Goal: Task Accomplishment & Management: Manage account settings

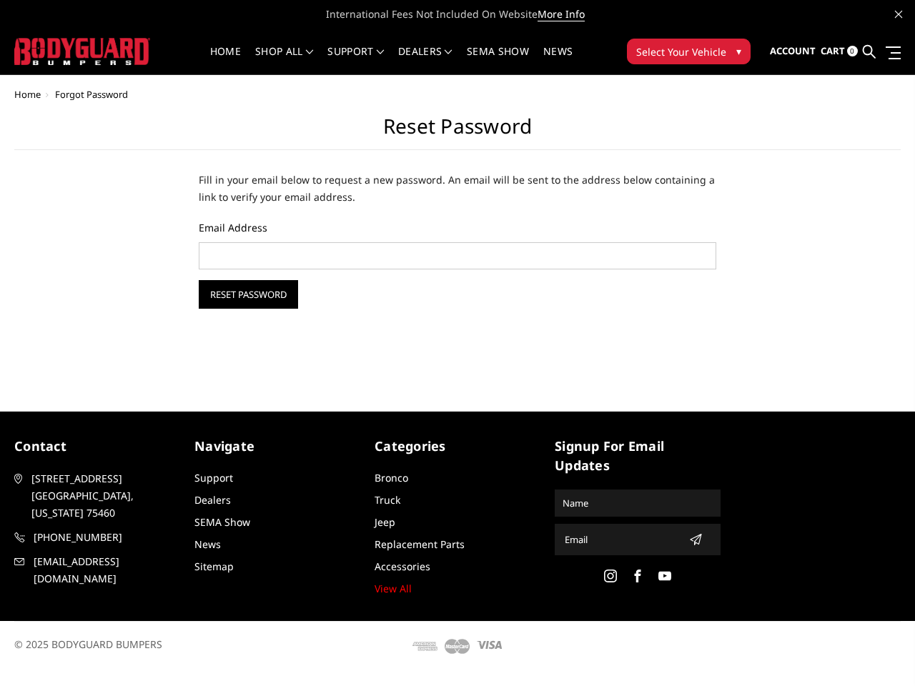
click at [458, 335] on div "Home Forgot Password Reset Password Fill in your email below to request a new p…" at bounding box center [457, 232] width 915 height 286
click at [391, 51] on li "Support FAQ Install Instructions Shipping Warranty Terms & Conditions Cancellat…" at bounding box center [355, 60] width 71 height 28
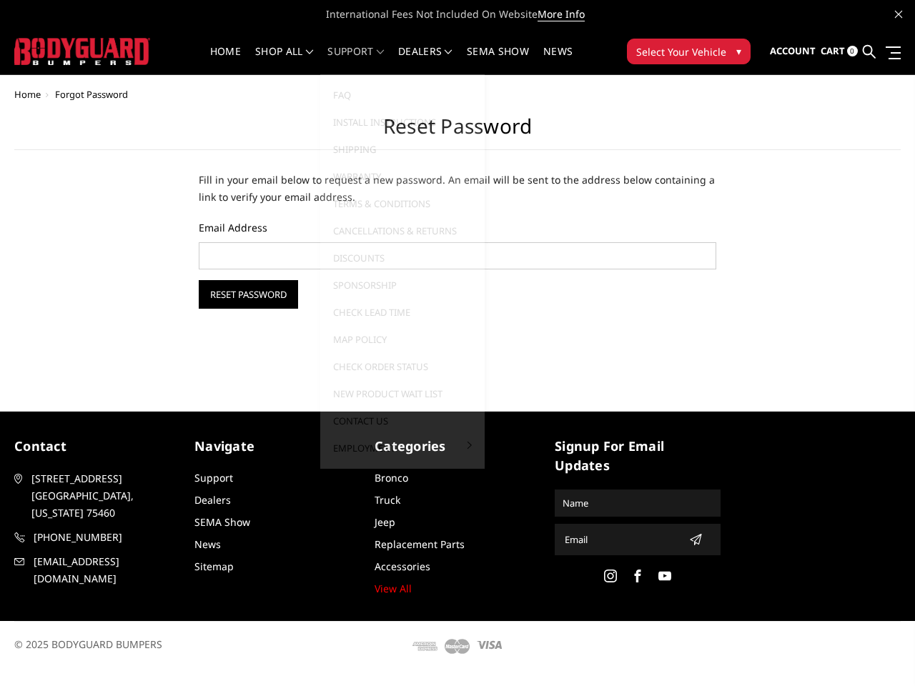
click at [391, 60] on li "Support FAQ Install Instructions Shipping Warranty Terms & Conditions Cancellat…" at bounding box center [355, 60] width 71 height 28
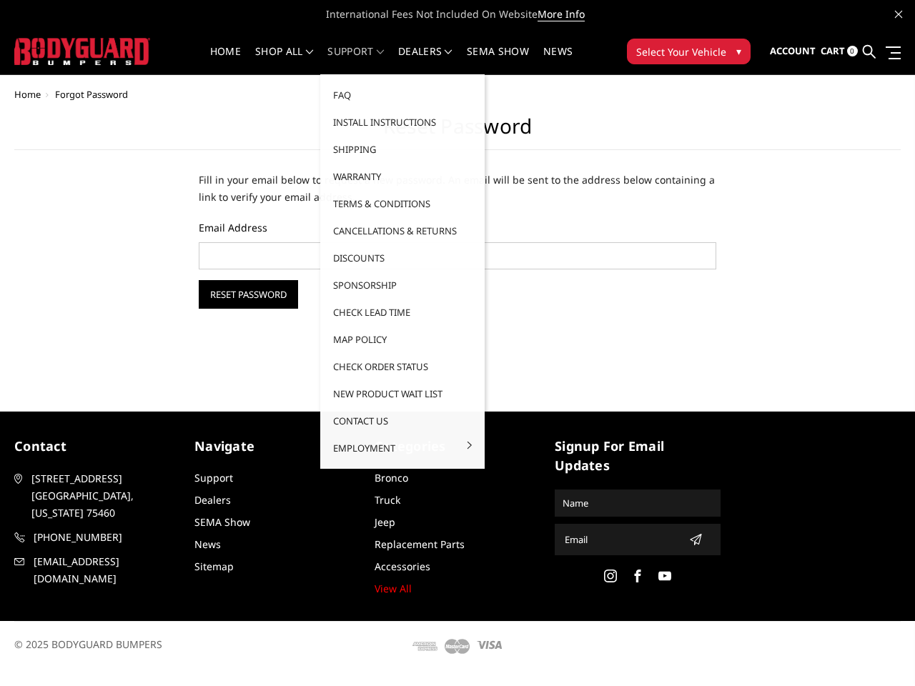
click at [689, 51] on span "Select Your Vehicle" at bounding box center [681, 51] width 90 height 15
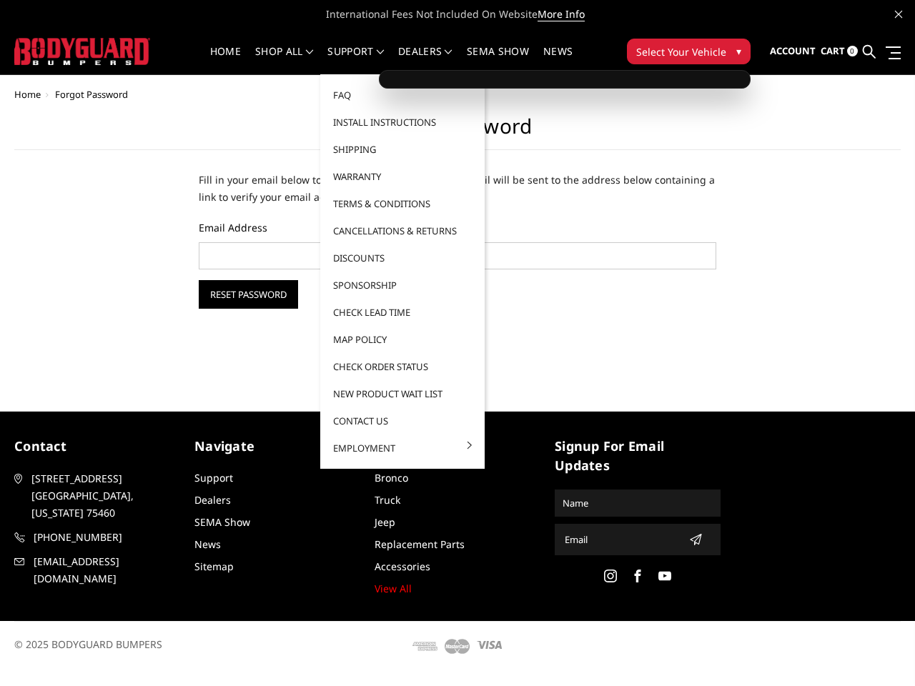
click at [689, 51] on span "Select Your Vehicle" at bounding box center [681, 51] width 90 height 15
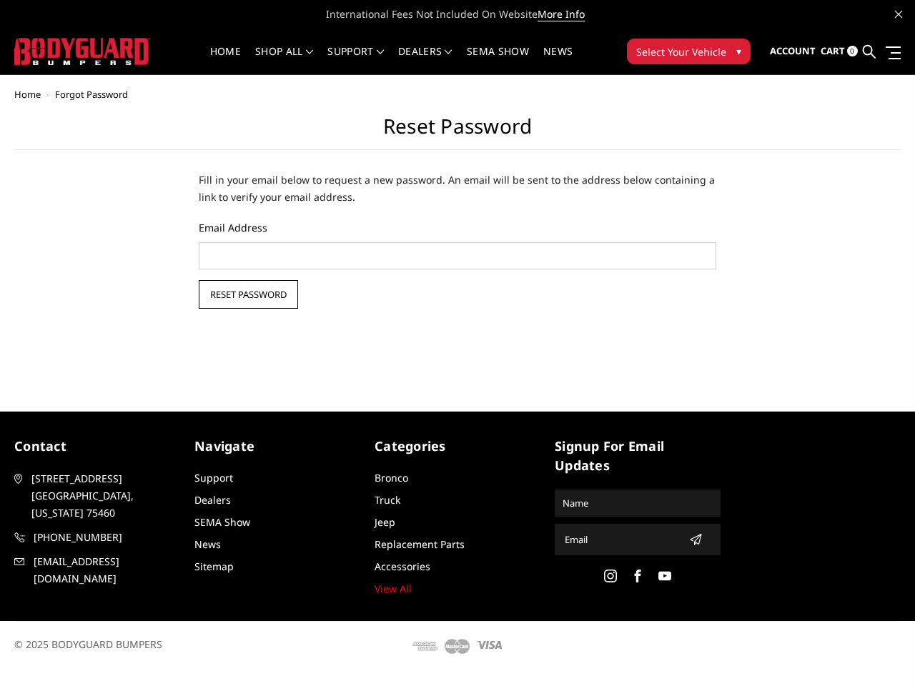
click at [248, 295] on input "Reset Password" at bounding box center [248, 294] width 99 height 29
click at [691, 540] on icon "submit" at bounding box center [695, 539] width 11 height 11
